Goal: Contribute content: Add original content to the website for others to see

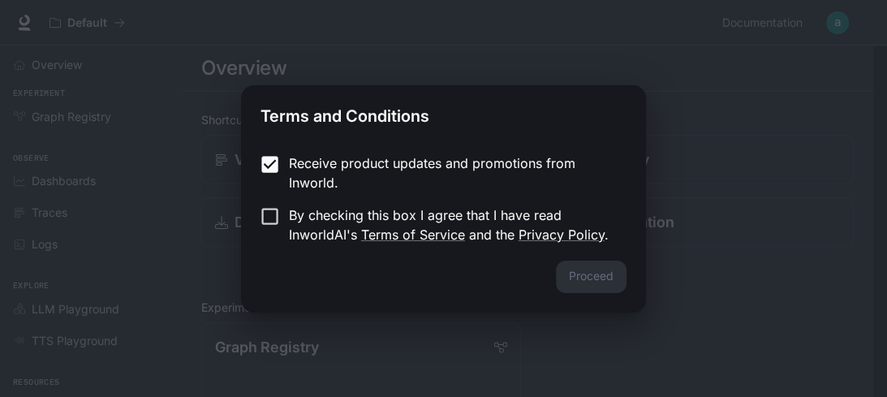
click at [559, 275] on div "Proceed" at bounding box center [443, 287] width 404 height 52
click at [580, 281] on div "Proceed" at bounding box center [443, 287] width 404 height 52
click at [593, 278] on div "Proceed" at bounding box center [443, 287] width 404 height 52
click at [589, 274] on div "Proceed" at bounding box center [443, 287] width 404 height 52
drag, startPoint x: 589, startPoint y: 274, endPoint x: 439, endPoint y: 248, distance: 152.4
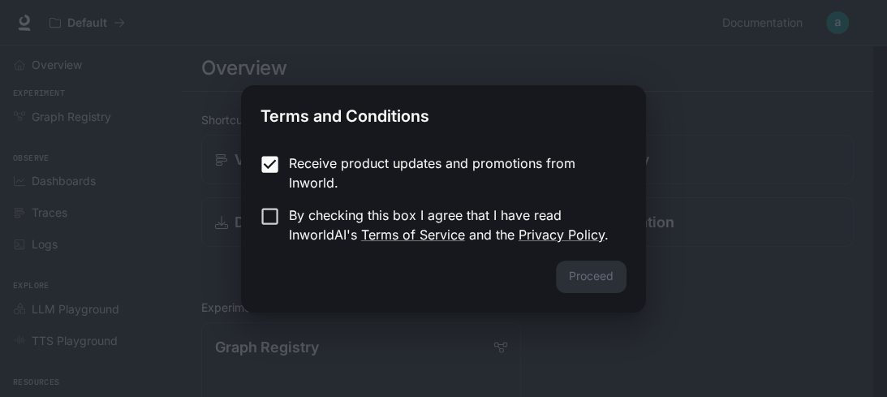
click at [589, 274] on div "Proceed" at bounding box center [443, 287] width 404 height 52
click at [290, 213] on p "By checking this box I agree that I have read InworldAI's Terms of Service and …" at bounding box center [451, 224] width 325 height 39
click at [568, 270] on button "Proceed" at bounding box center [591, 277] width 71 height 32
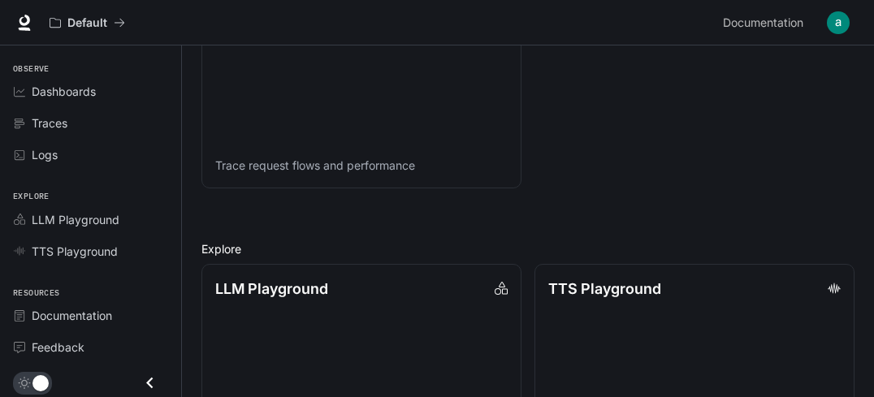
scroll to position [1029, 0]
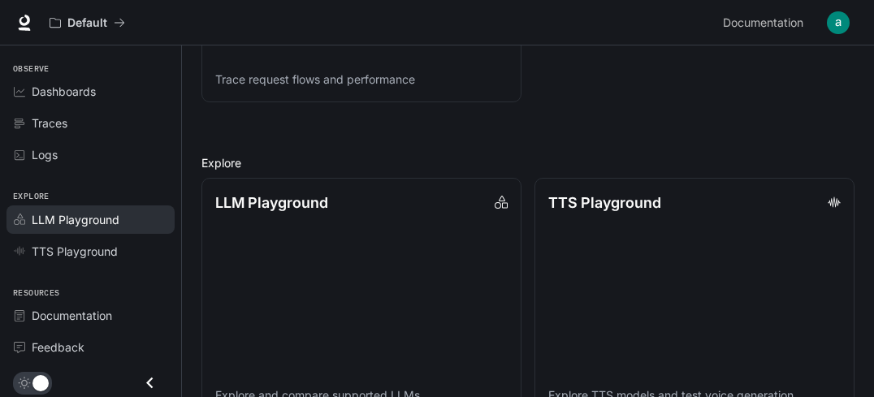
click at [87, 223] on span "LLM Playground" at bounding box center [76, 219] width 88 height 17
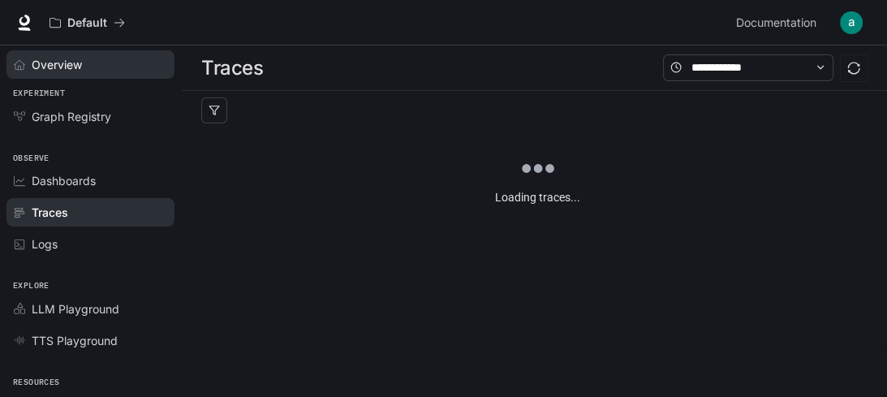
click at [26, 68] on span "Overview" at bounding box center [23, 64] width 18 height 11
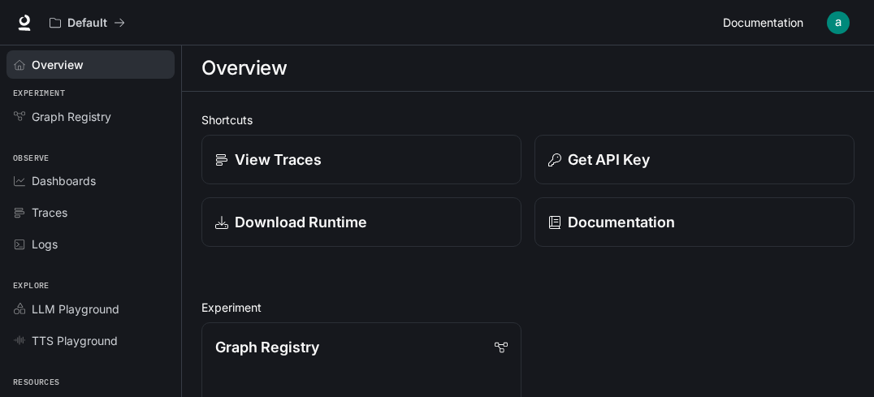
click at [778, 24] on span "Documentation" at bounding box center [763, 23] width 80 height 20
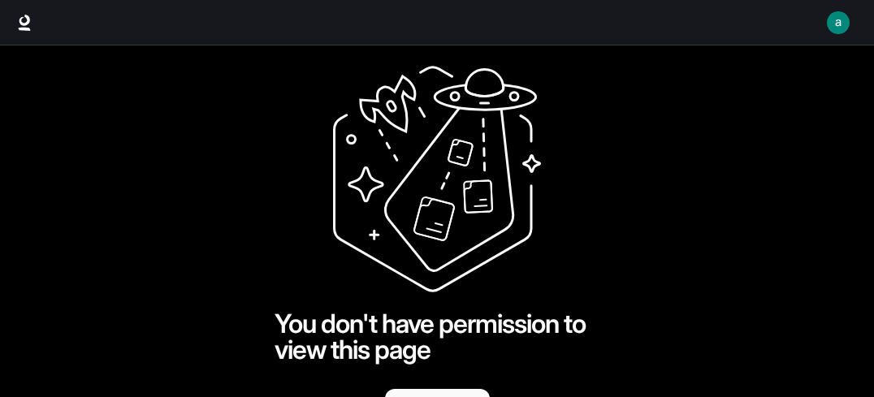
scroll to position [64, 0]
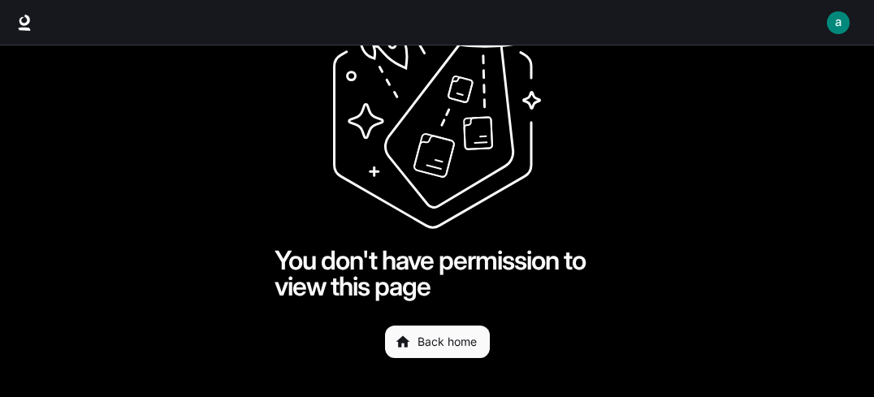
click at [430, 339] on link "Back home" at bounding box center [437, 342] width 105 height 32
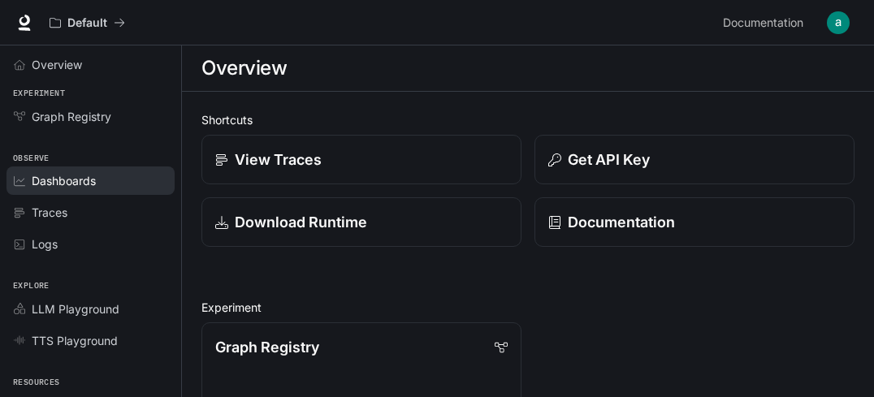
click at [74, 174] on span "Dashboards" at bounding box center [64, 180] width 64 height 17
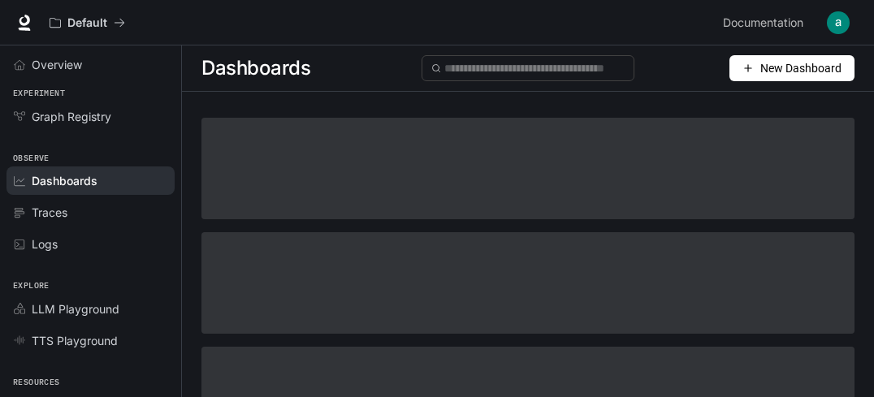
click at [66, 218] on span "Traces" at bounding box center [50, 212] width 36 height 17
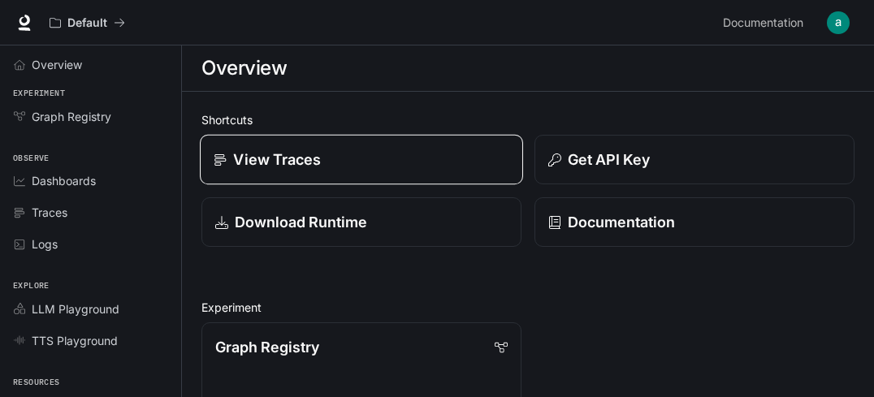
click at [309, 153] on p "View Traces" at bounding box center [277, 160] width 88 height 22
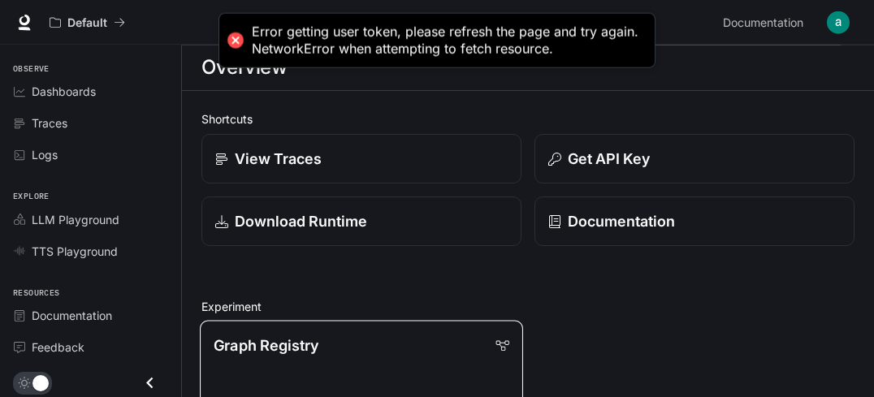
scroll to position [171, 0]
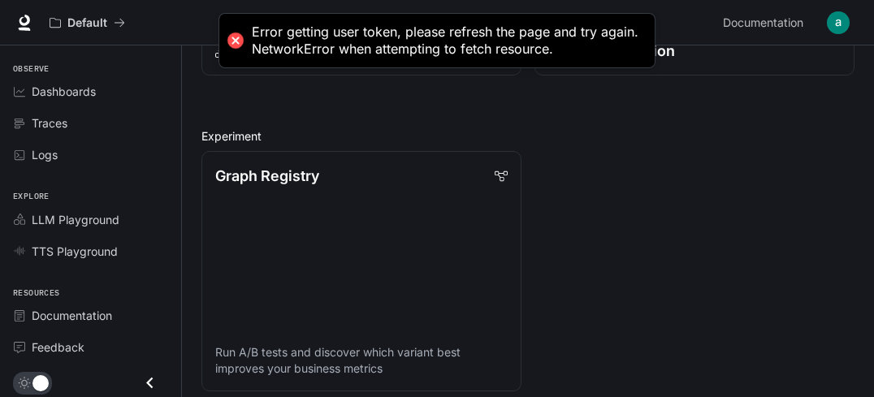
click at [583, 266] on div "Graph Registry Run A/B tests and discover which variant best improves your busi…" at bounding box center [521, 264] width 666 height 253
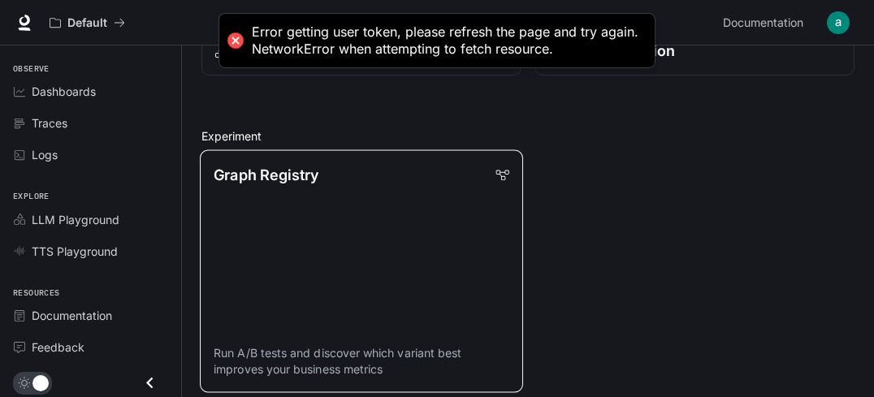
click at [270, 258] on link "Graph Registry Run A/B tests and discover which variant best improves your busi…" at bounding box center [361, 271] width 323 height 242
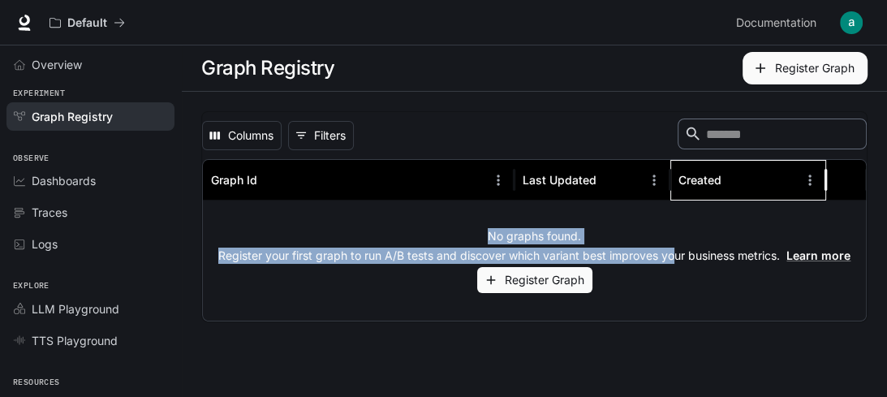
click at [679, 187] on div "Created" at bounding box center [700, 180] width 43 height 14
click at [709, 187] on div "Created" at bounding box center [738, 180] width 119 height 40
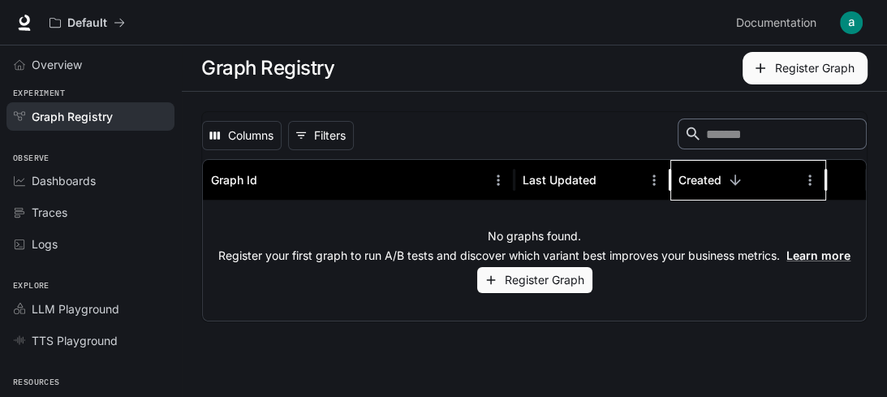
click at [714, 183] on div "Created" at bounding box center [700, 180] width 43 height 14
click at [715, 183] on div "Created" at bounding box center [700, 180] width 43 height 14
click at [819, 70] on button "Register Graph" at bounding box center [805, 68] width 125 height 32
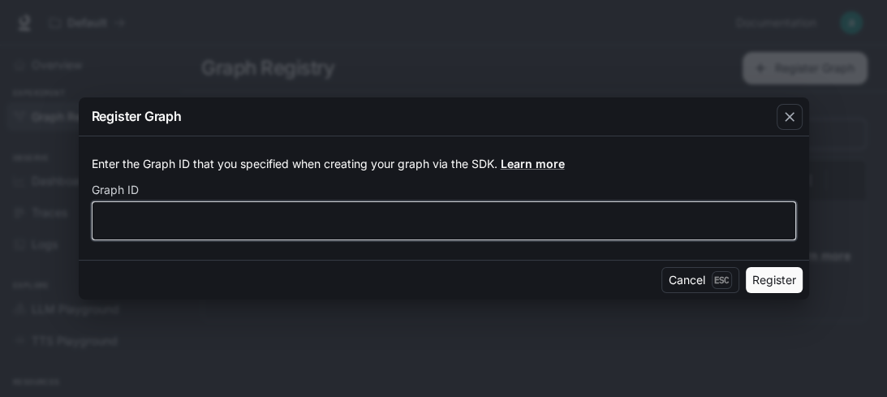
click at [141, 224] on input "text" at bounding box center [444, 221] width 703 height 16
type input "******"
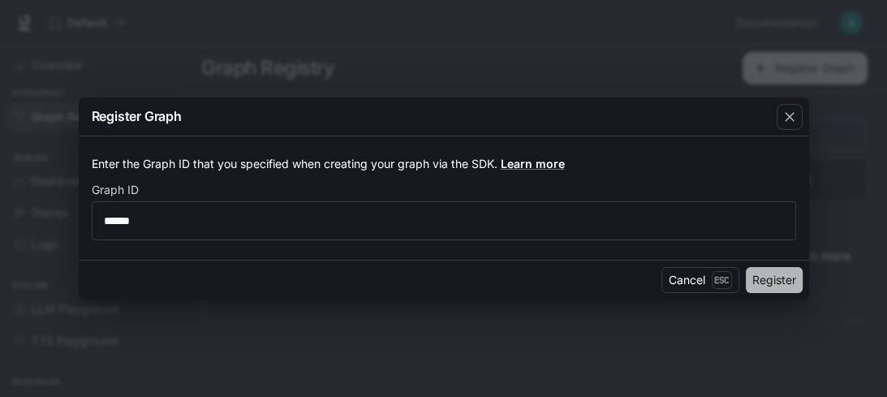
drag, startPoint x: 775, startPoint y: 272, endPoint x: 796, endPoint y: 274, distance: 22.1
click at [775, 272] on button "Register" at bounding box center [774, 280] width 57 height 26
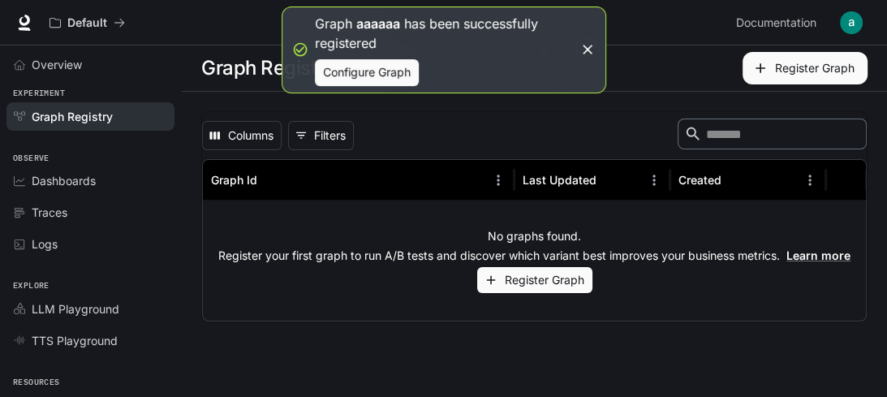
click at [356, 339] on div "Columns 0 Filters ​ Graph Id Last Updated Created No graphs found. Register you…" at bounding box center [535, 217] width 706 height 250
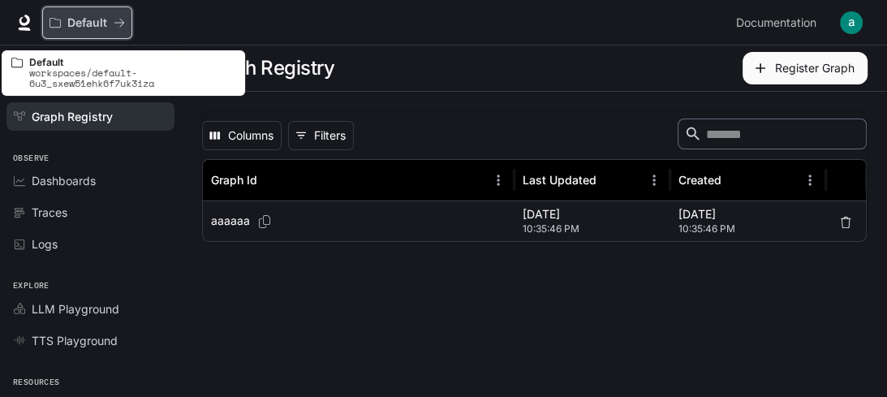
click at [76, 25] on p "Default" at bounding box center [87, 23] width 40 height 14
